Goal: Transaction & Acquisition: Purchase product/service

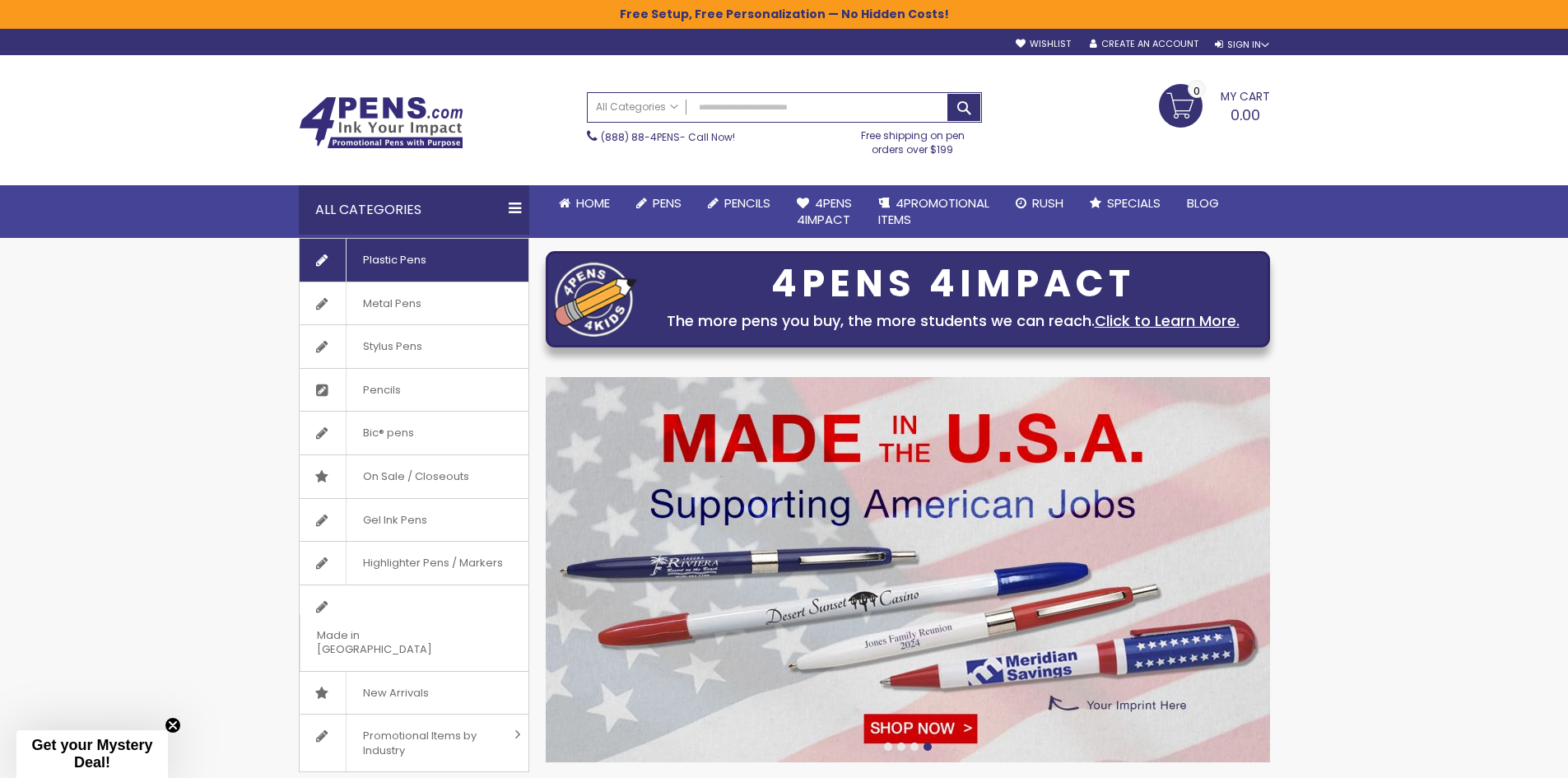
click at [404, 267] on span "Plastic Pens" at bounding box center [393, 259] width 97 height 43
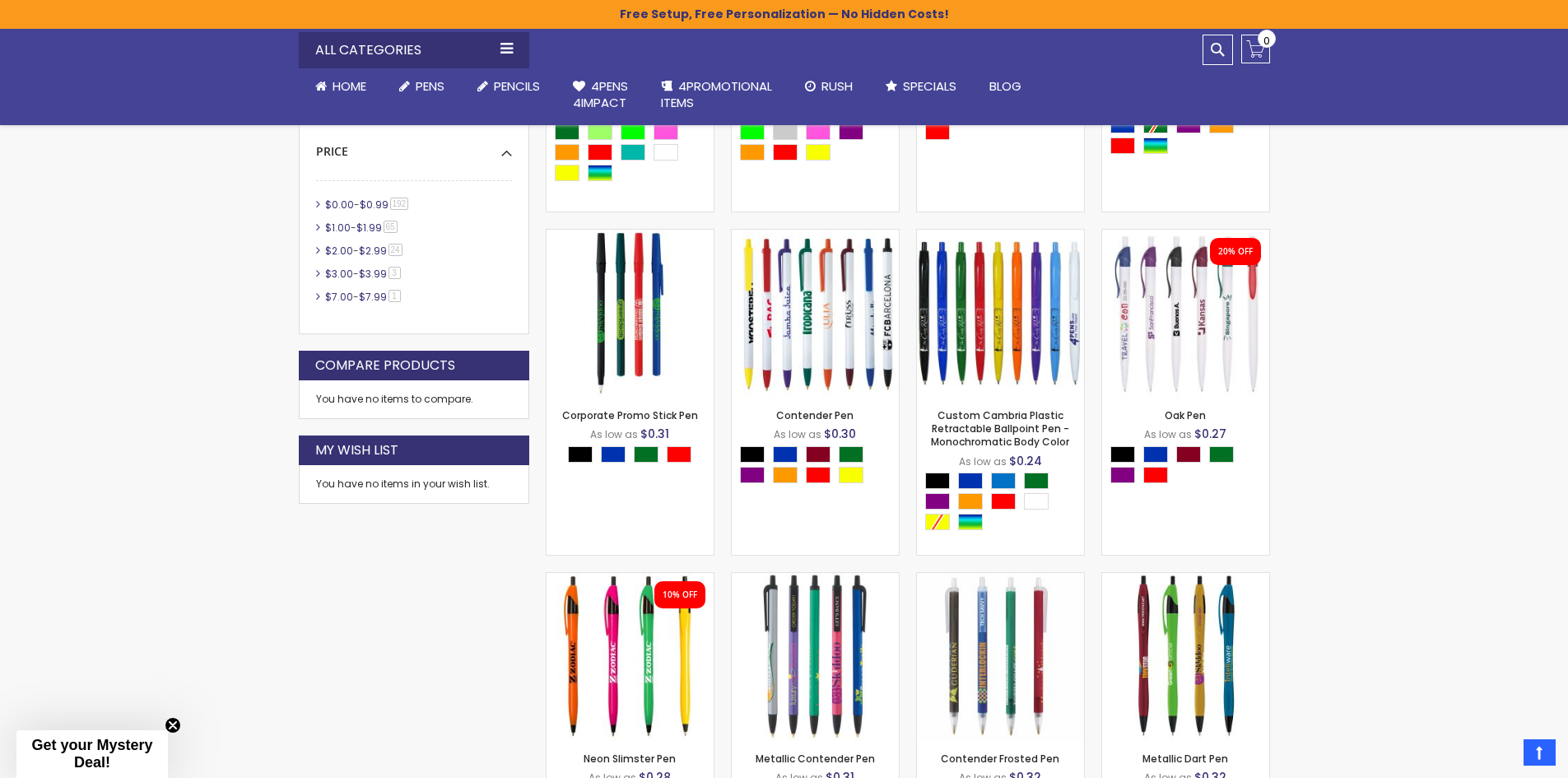
scroll to position [767, 0]
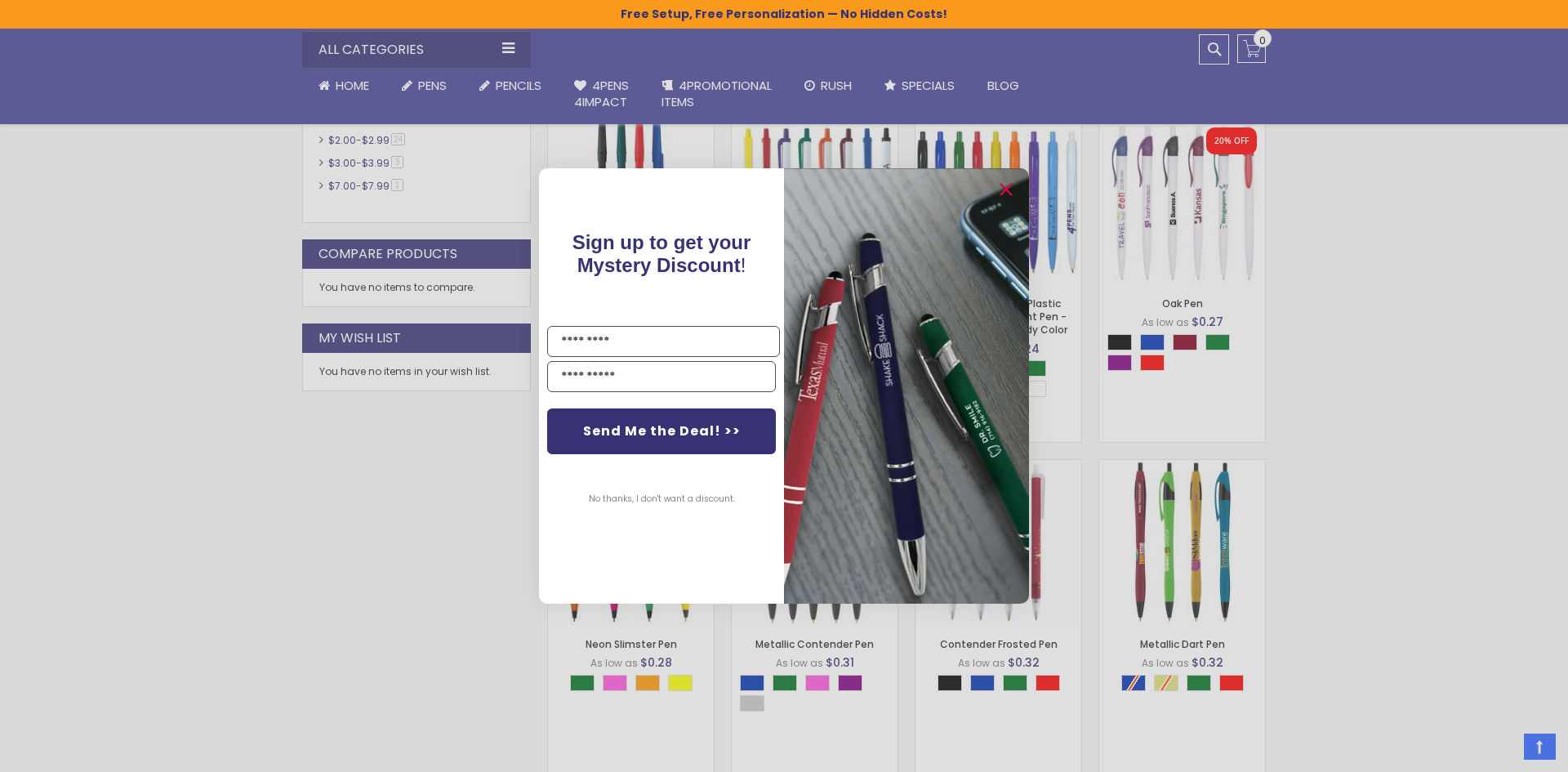
click at [1452, 391] on div "Close dialog Sign up to get your Mystery Discount ! Name Email Send Me the Deal…" at bounding box center [784, 386] width 1568 height 772
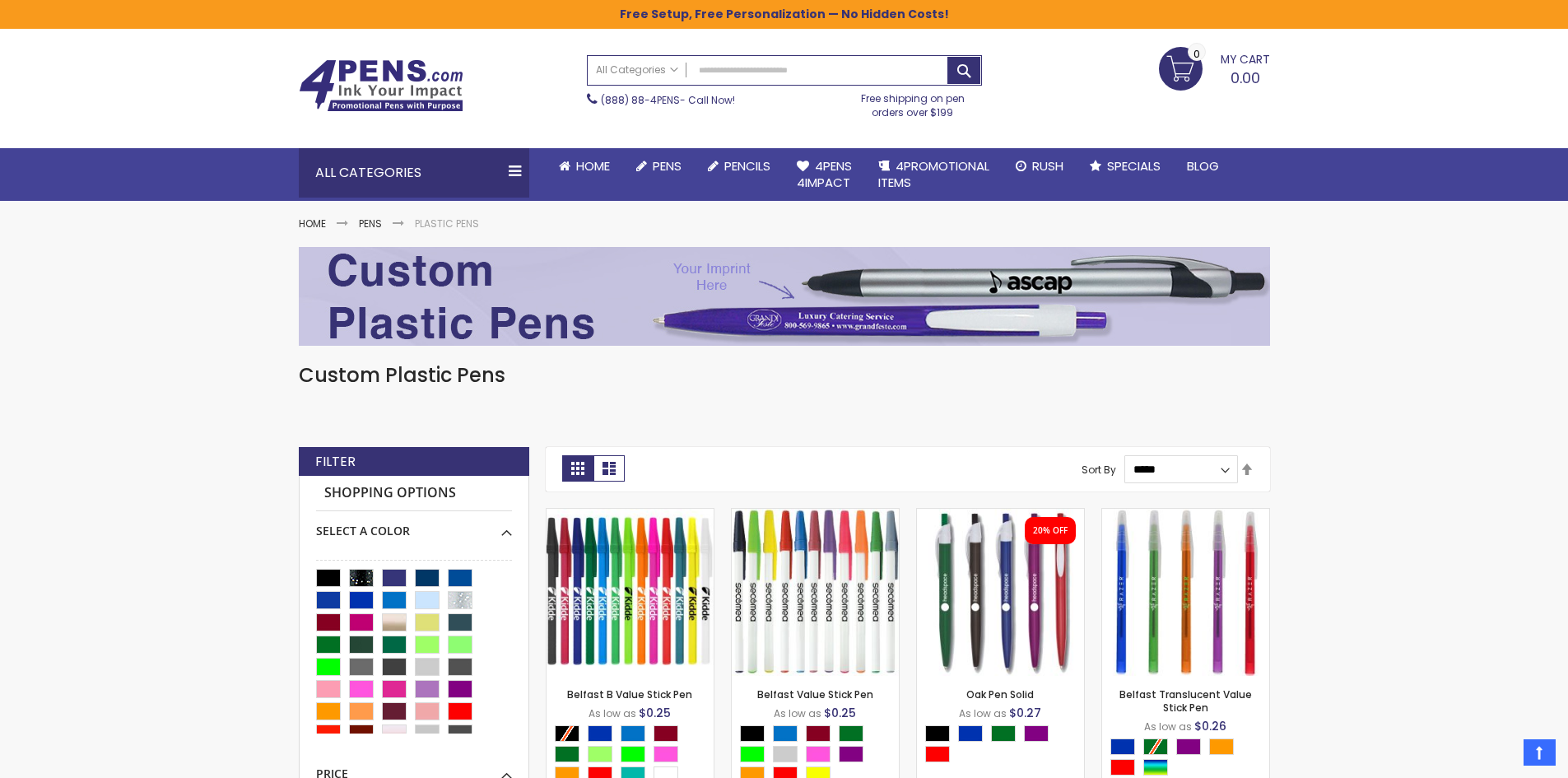
scroll to position [0, 0]
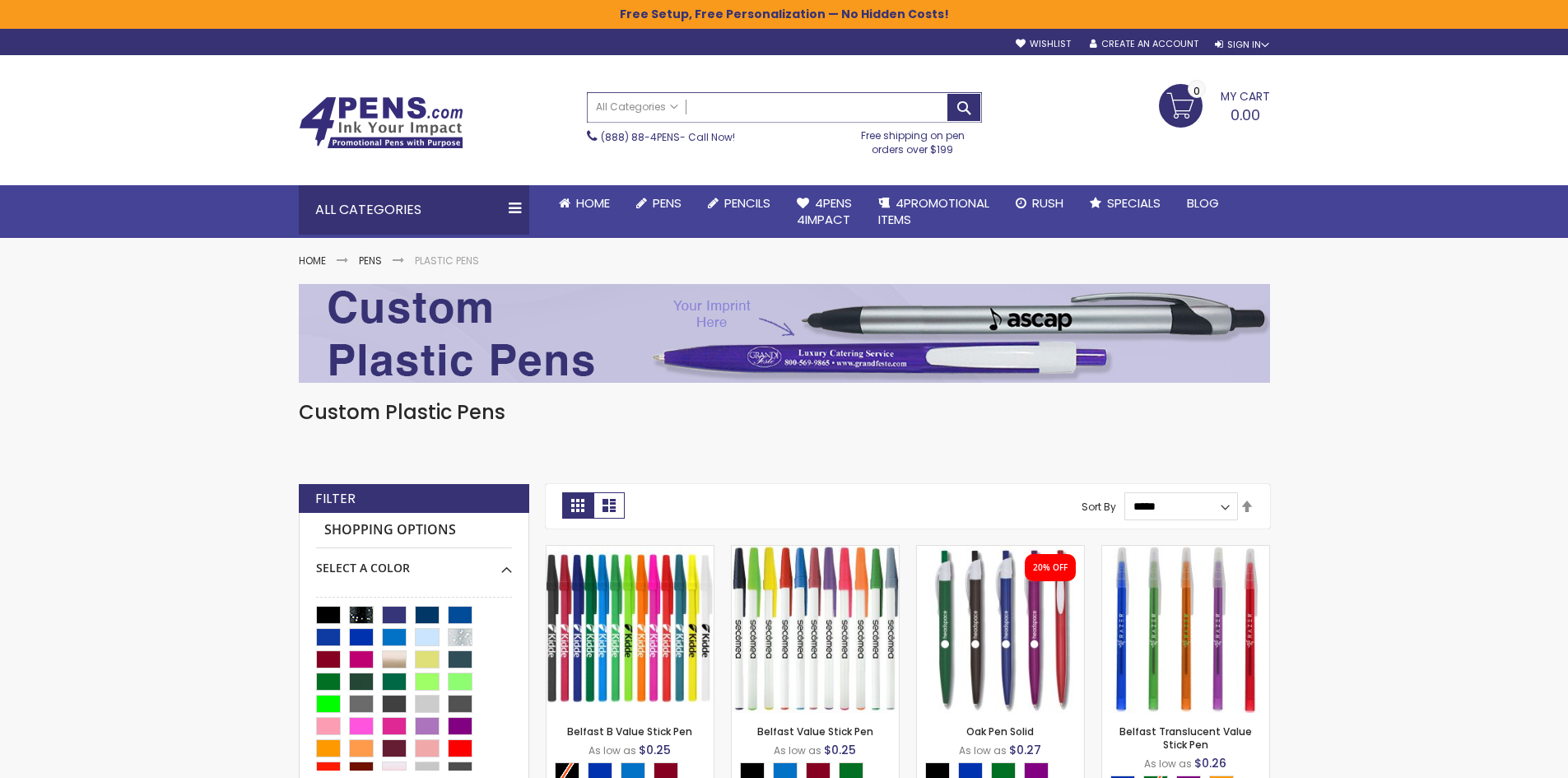
click at [747, 110] on input "Search" at bounding box center [784, 107] width 393 height 29
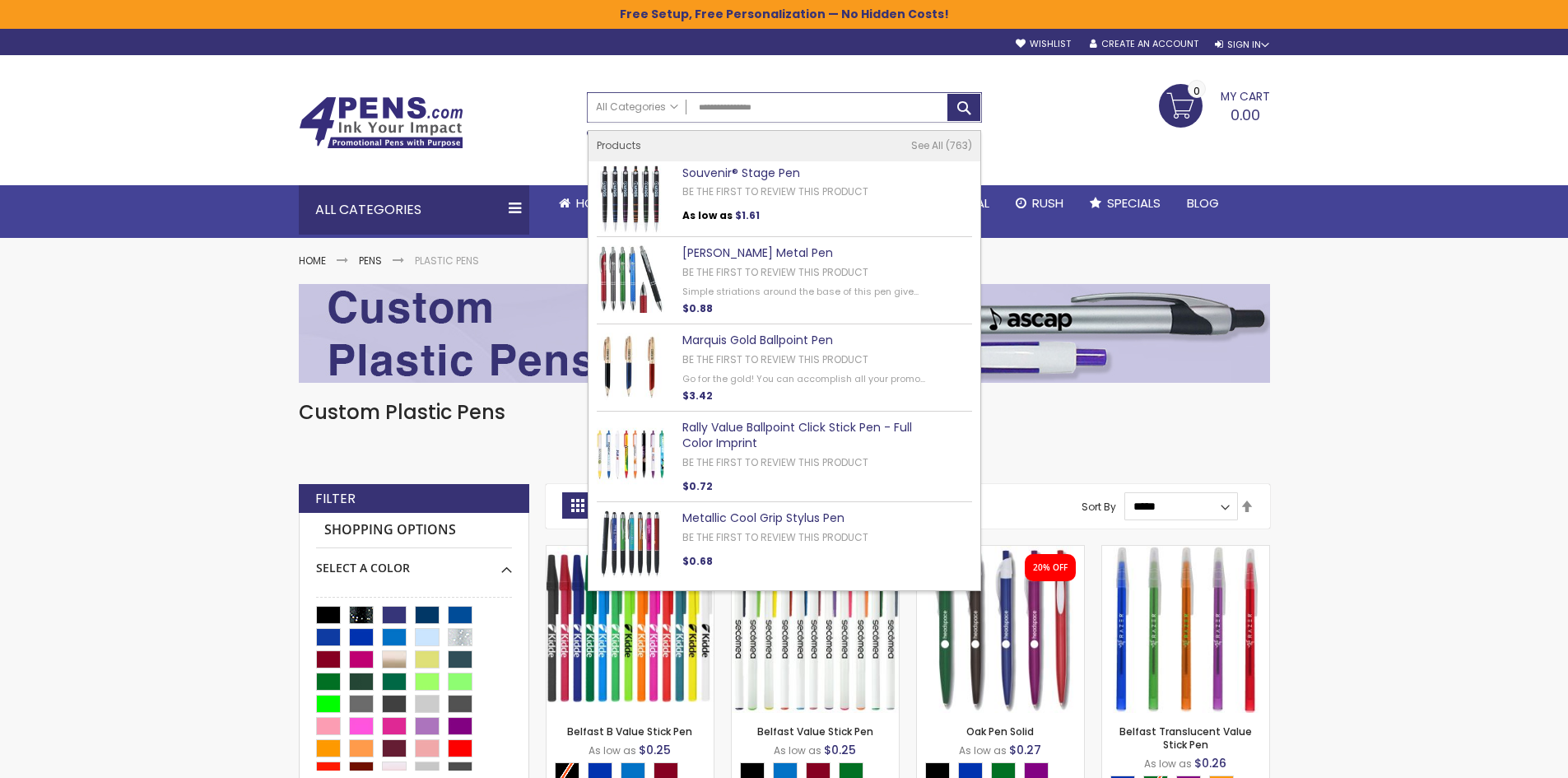
type input "**********"
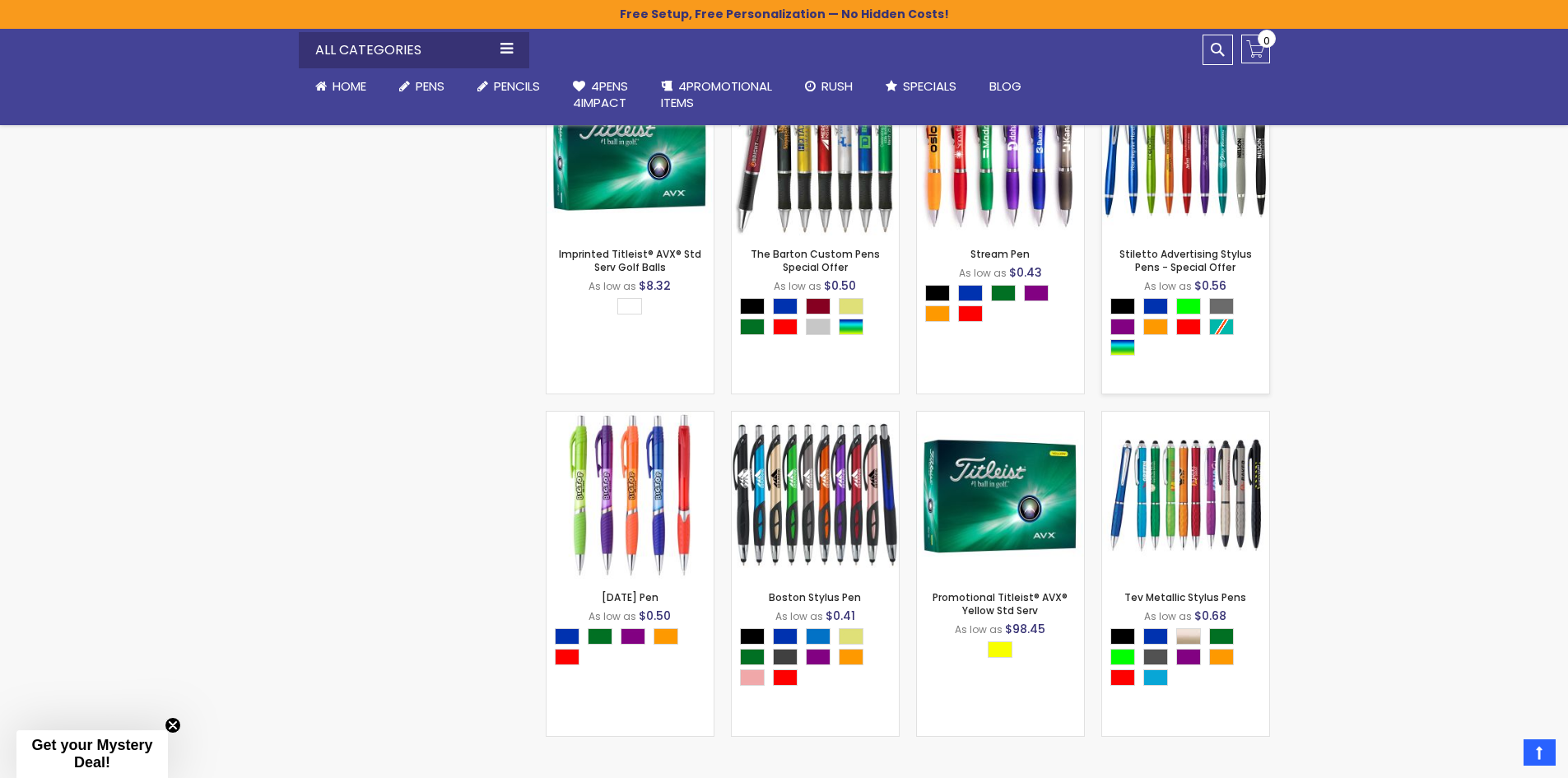
scroll to position [1866, 0]
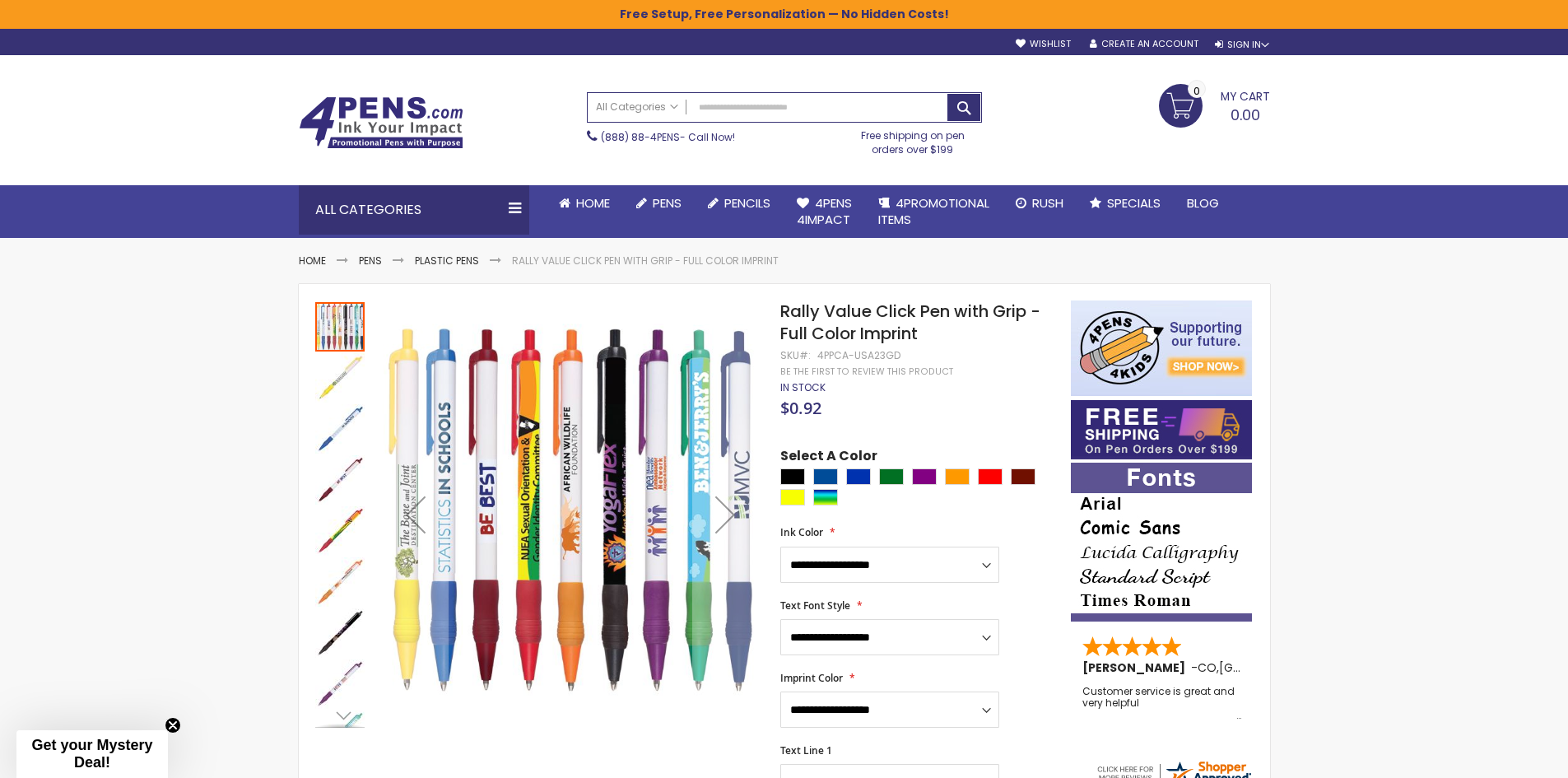
scroll to position [109, 0]
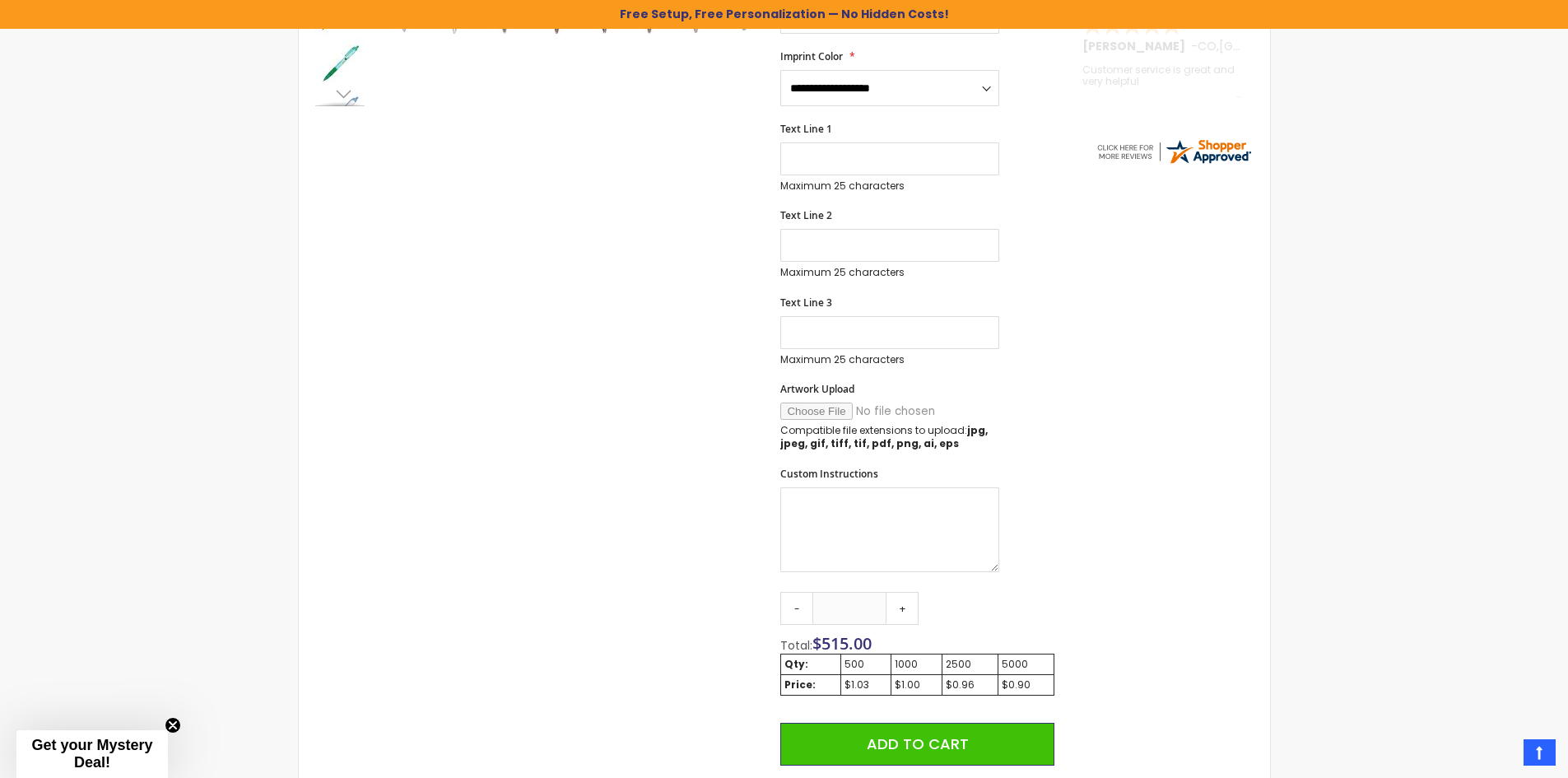
scroll to position [658, 0]
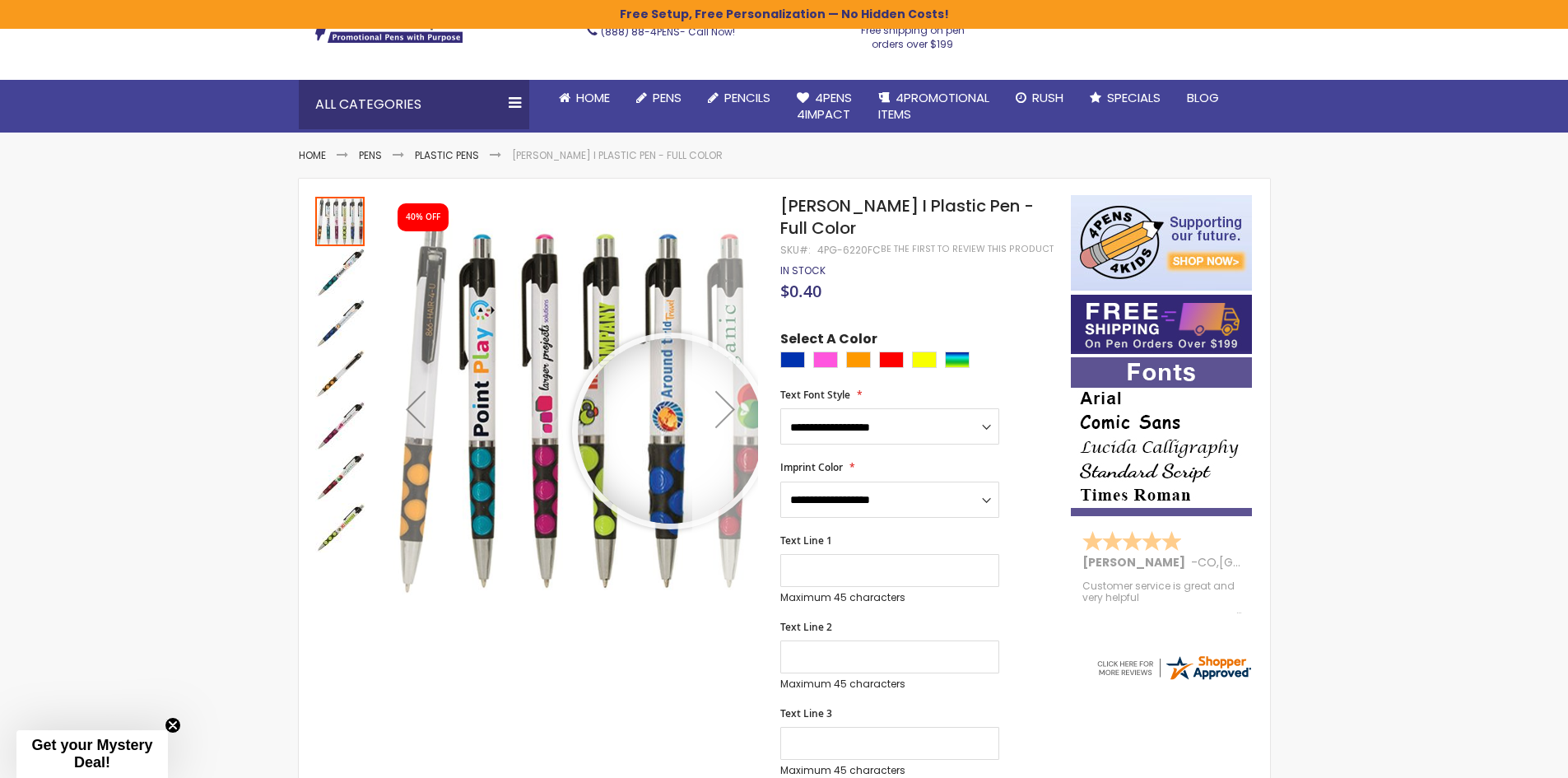
scroll to position [109, 0]
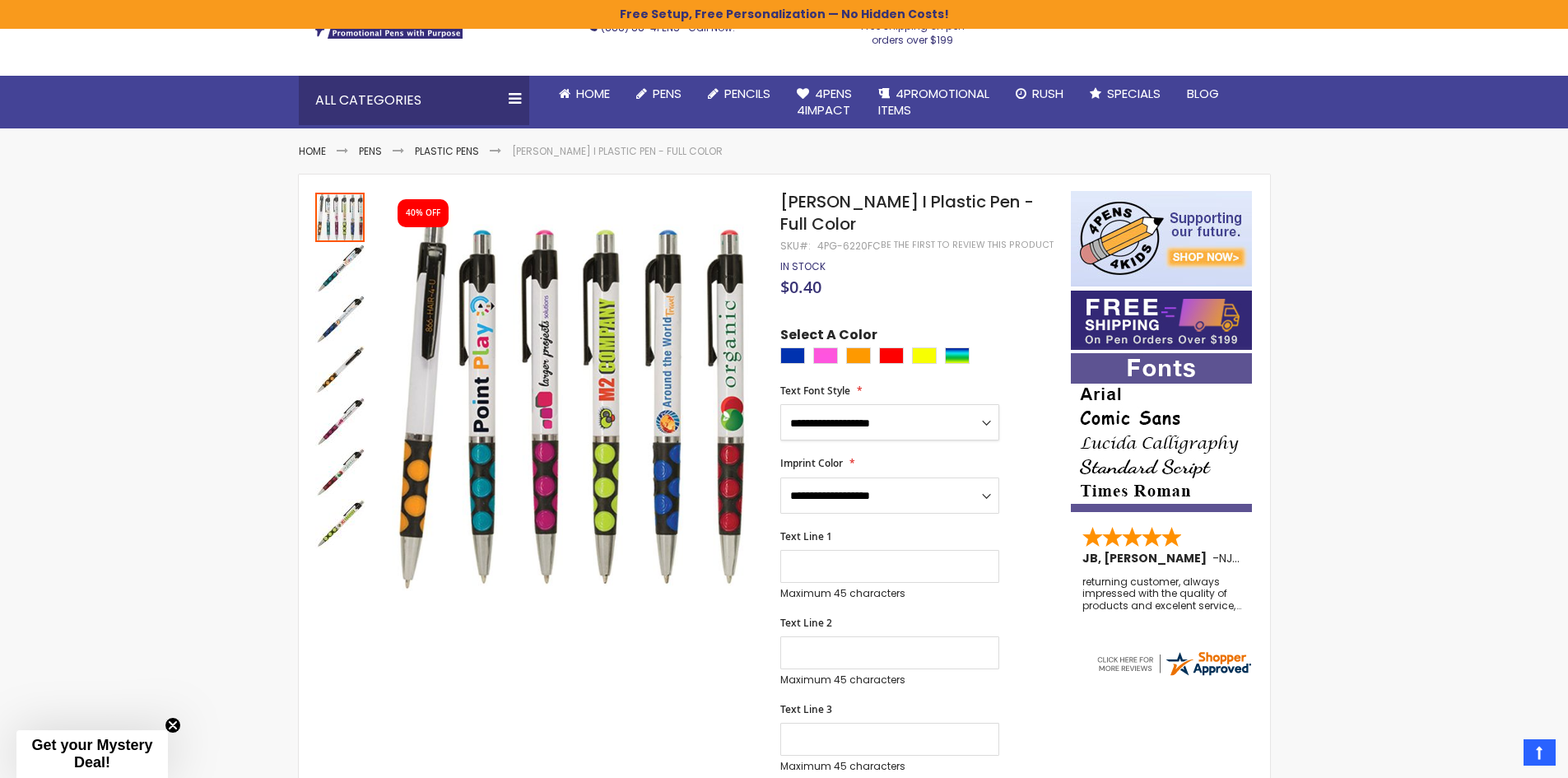
click at [986, 404] on select "**********" at bounding box center [889, 422] width 219 height 36
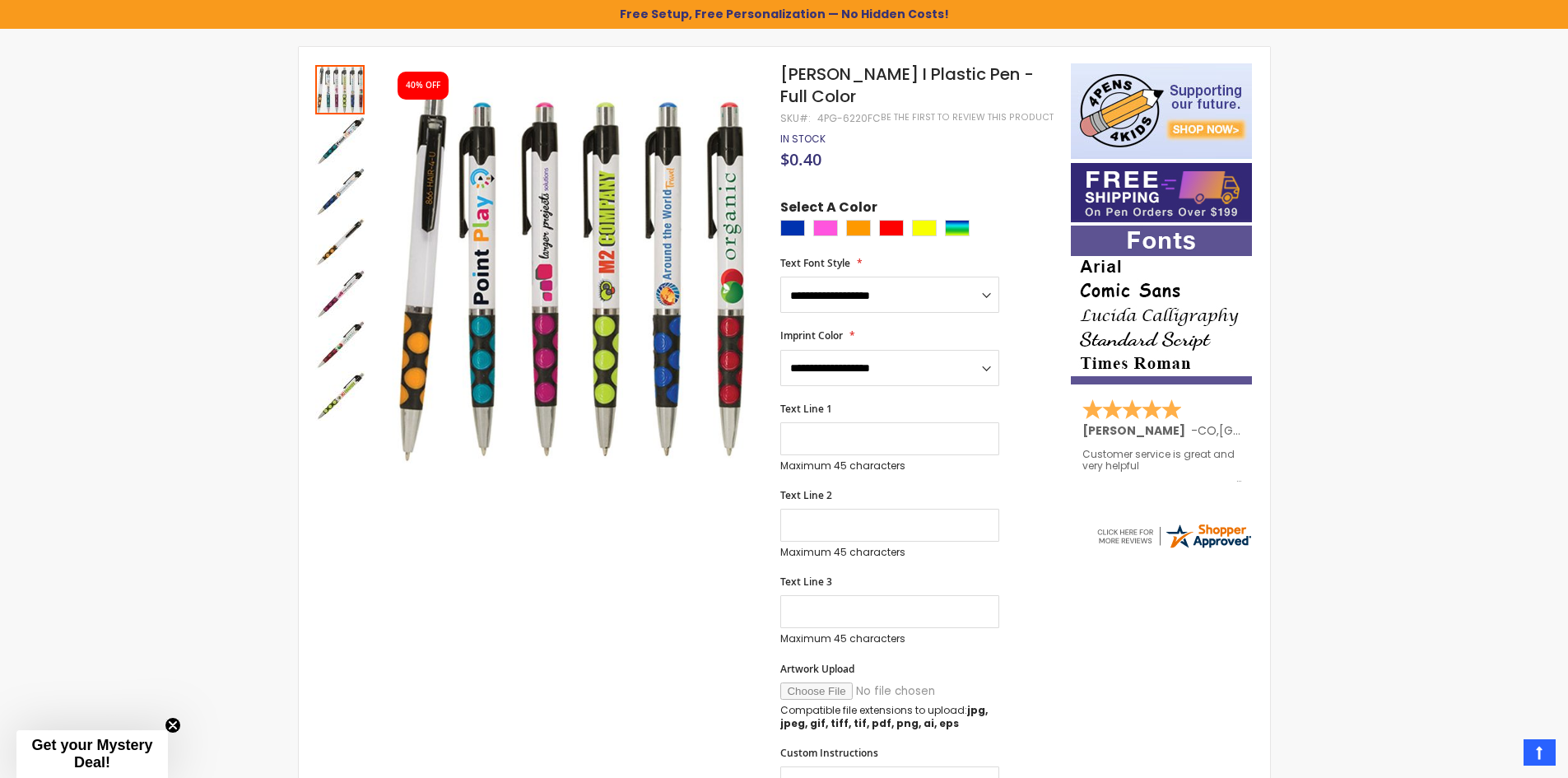
scroll to position [0, 0]
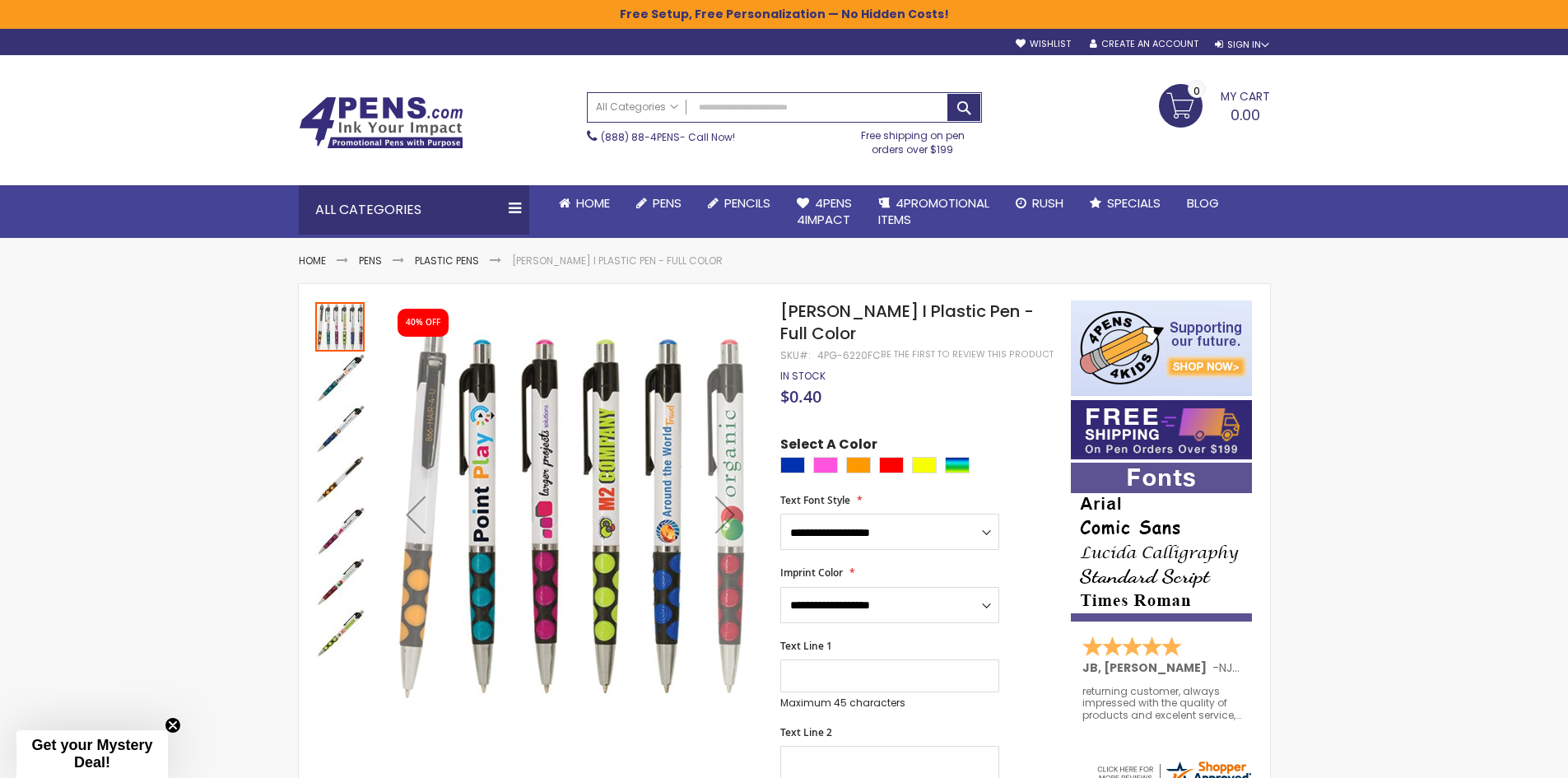
click at [338, 374] on img "Madeline I Plastic Pen - Full Color" at bounding box center [340, 378] width 50 height 50
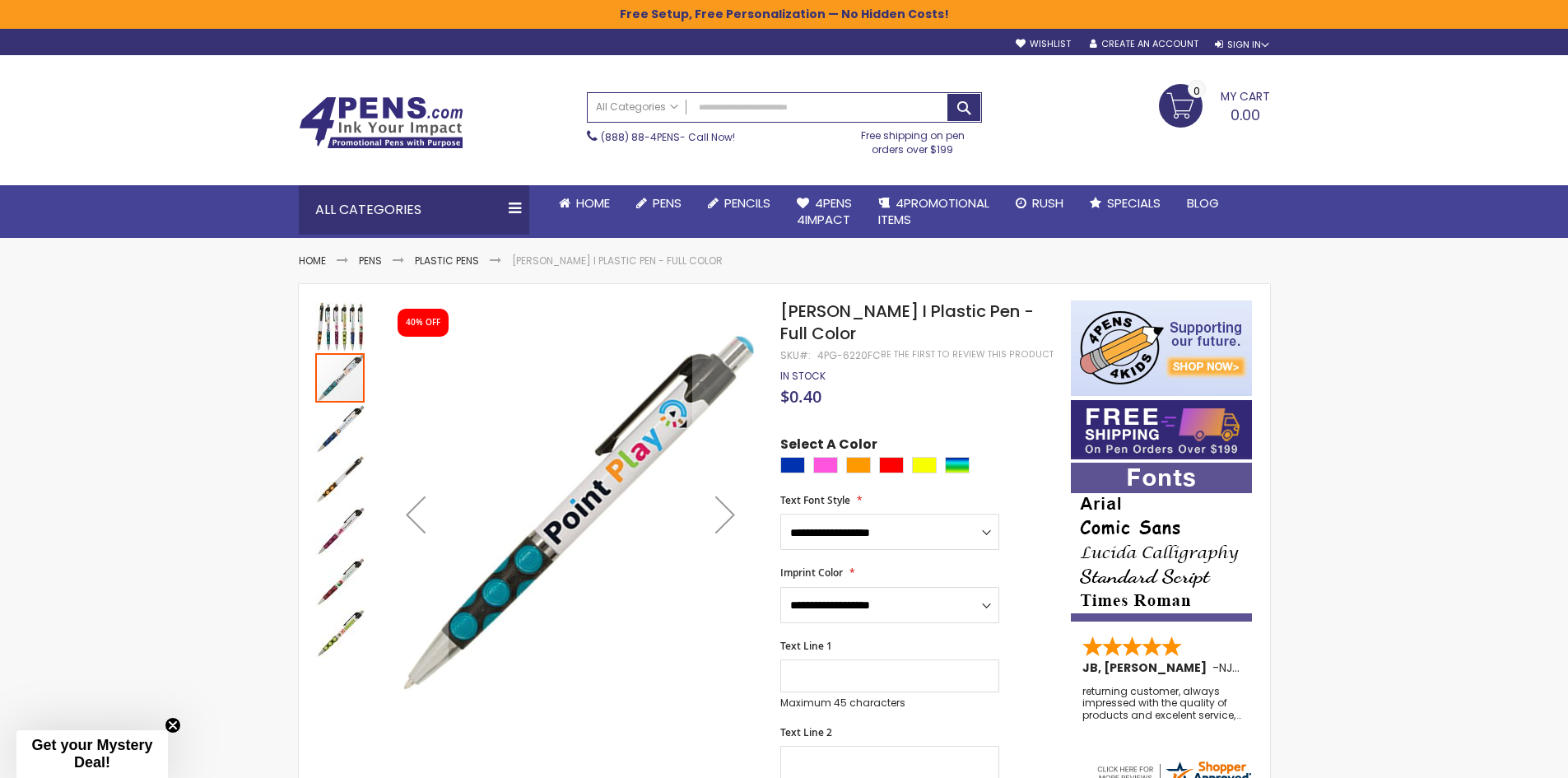
click at [340, 434] on img "Madeline I Plastic Pen - Full Color" at bounding box center [340, 429] width 50 height 50
